Goal: Communication & Community: Ask a question

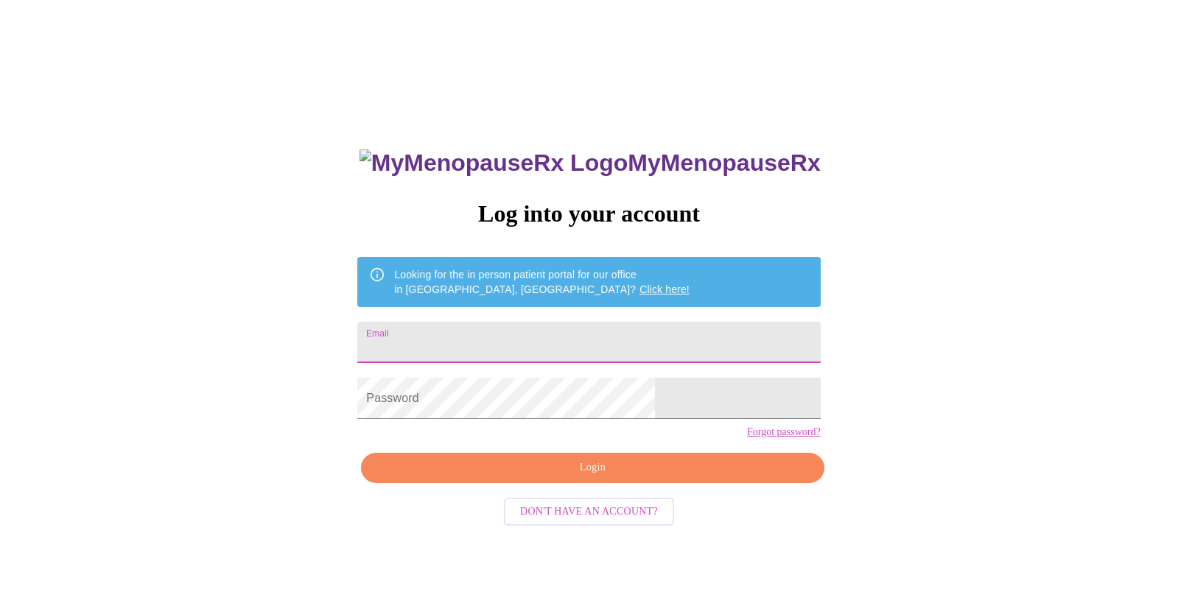
click at [493, 351] on input "Email" at bounding box center [588, 342] width 463 height 41
type input "josefa.spiess@gmail.com"
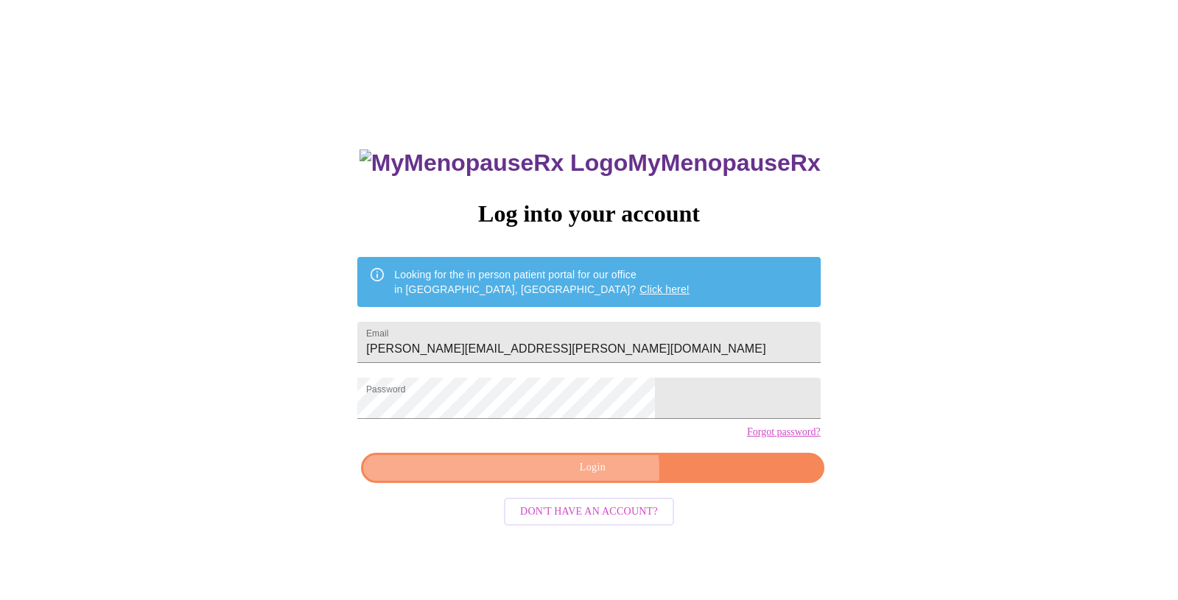
click at [564, 477] on span "Login" at bounding box center [592, 468] width 429 height 18
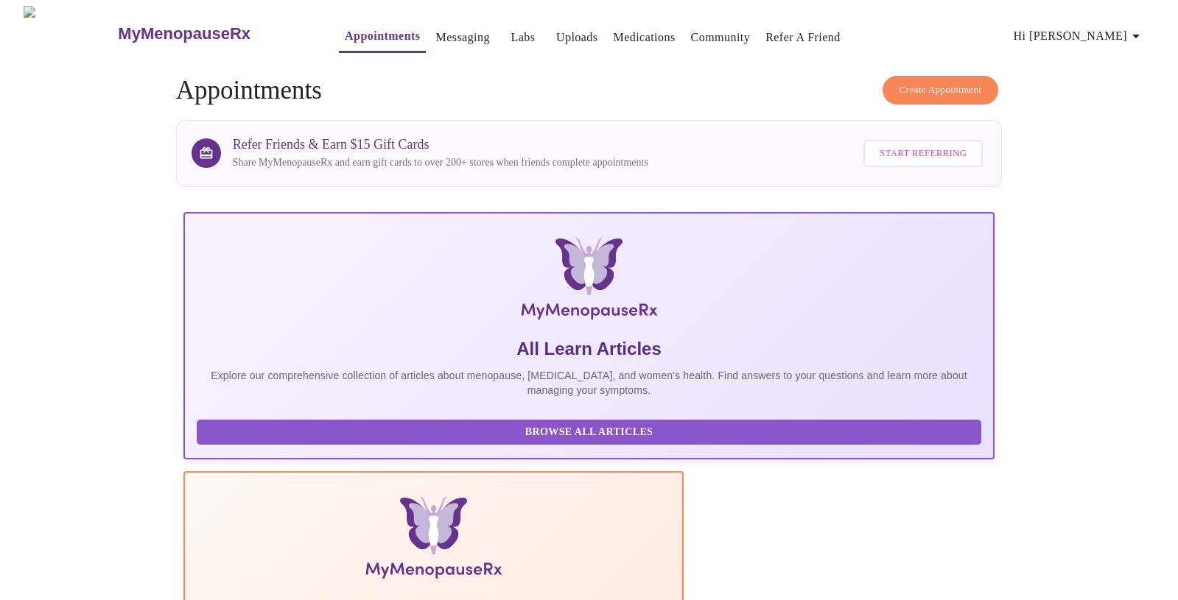
click at [435, 27] on link "Messaging" at bounding box center [462, 37] width 54 height 21
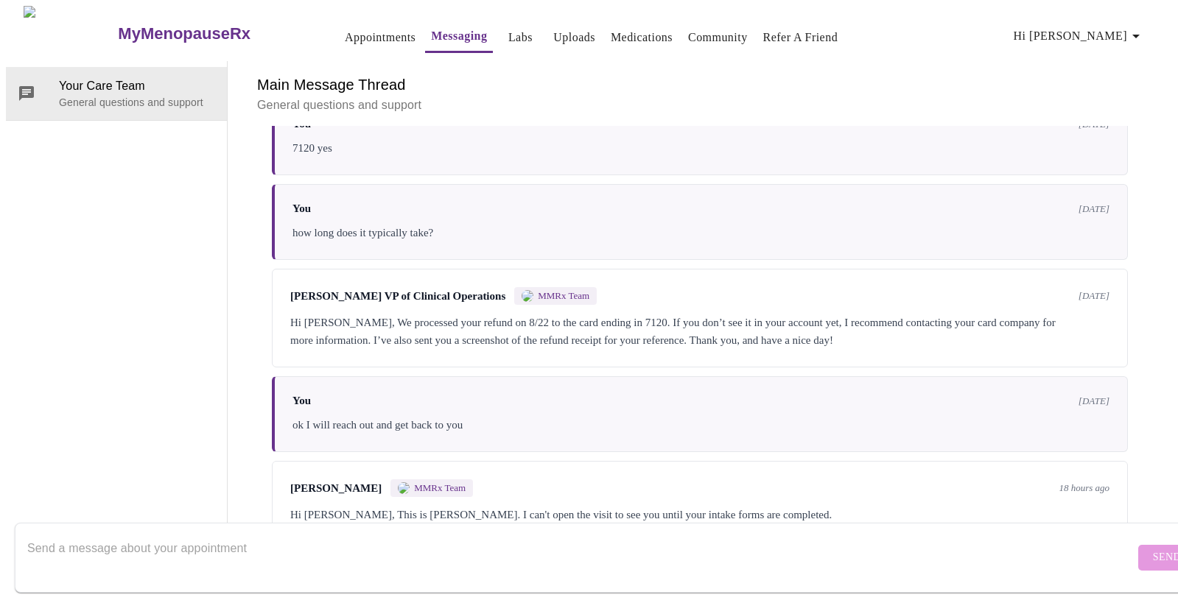
scroll to position [852, 0]
click at [539, 534] on textarea "Send a message about your appointment" at bounding box center [580, 557] width 1107 height 47
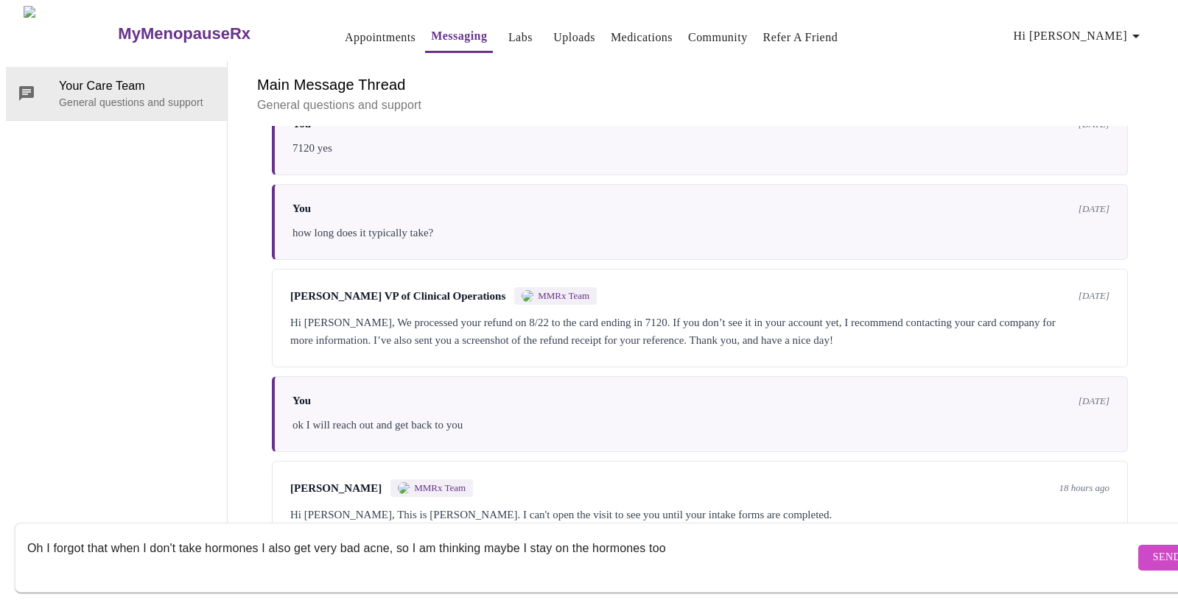
click at [785, 548] on textarea "Oh I forgot that when I don't take hormones I also get very bad acne, so I am t…" at bounding box center [580, 557] width 1107 height 47
click at [731, 538] on textarea "Oh I forgot that when I don't take hormones I also get very bad acne, so I am t…" at bounding box center [580, 557] width 1107 height 47
click at [361, 540] on textarea "Oh I forgot that when I don't take hormones I also get very bad acne, so I am t…" at bounding box center [580, 557] width 1107 height 47
click at [511, 550] on textarea "Oh I forgot that when I don't take hormones I also get very bad cystic acne, so…" at bounding box center [580, 557] width 1107 height 47
type textarea "Oh I forgot that when I don't take hormones I also get very bad cystic acne, so…"
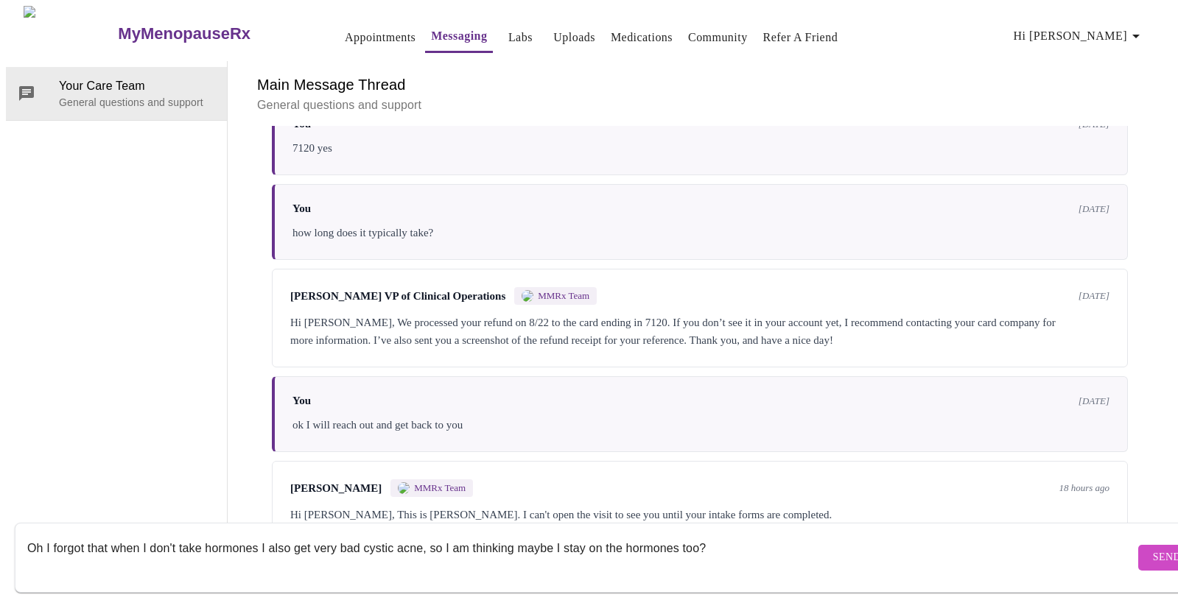
click at [1153, 549] on span "Send" at bounding box center [1167, 558] width 28 height 18
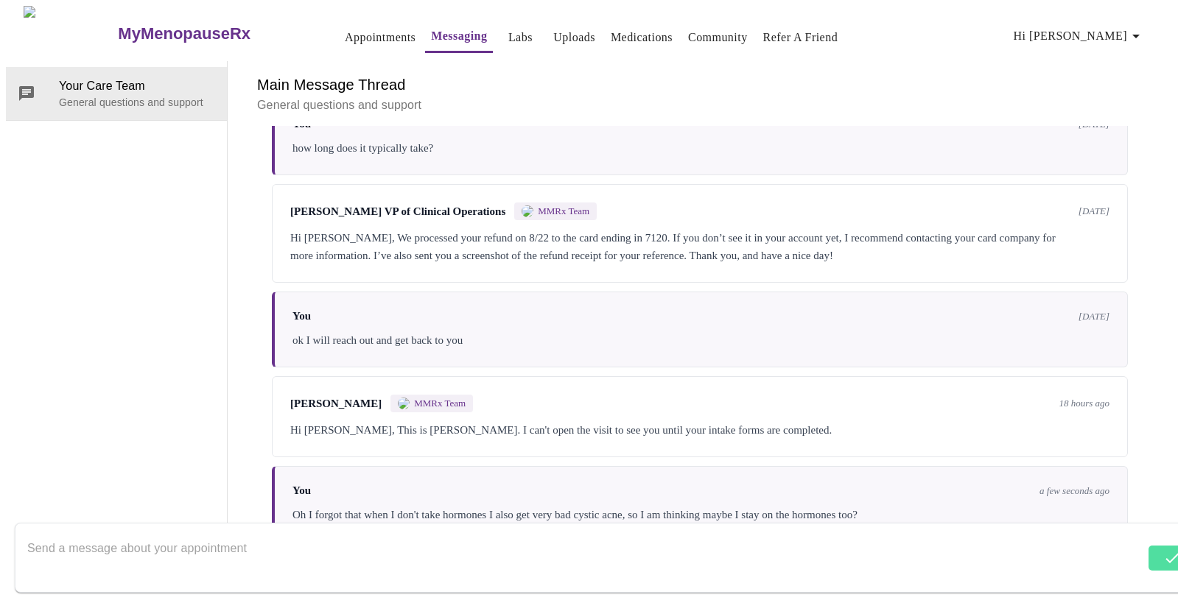
scroll to position [941, 0]
click at [768, 534] on textarea "Send a message about your appointment" at bounding box center [586, 557] width 1118 height 47
type textarea "or do I go back on BC?"
click at [1138, 548] on button "Send" at bounding box center [1166, 558] width 57 height 26
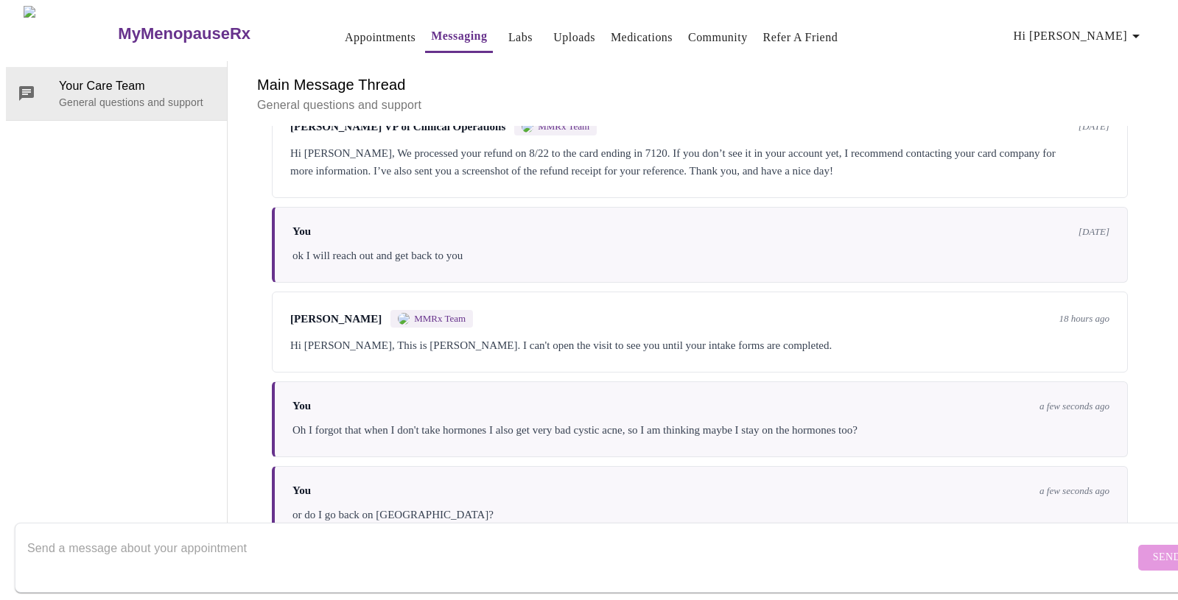
scroll to position [1030, 0]
